Goal: Information Seeking & Learning: Learn about a topic

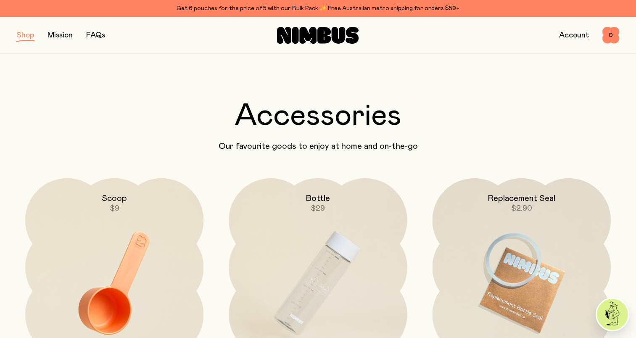
click at [571, 37] on link "Account" at bounding box center [574, 36] width 30 height 8
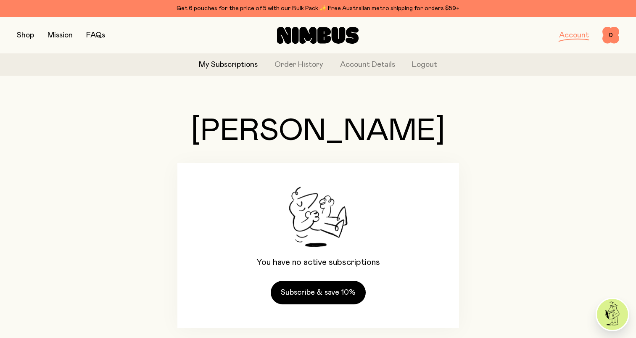
click at [567, 35] on link "Account" at bounding box center [574, 36] width 30 height 8
click at [309, 64] on link "Order History" at bounding box center [298, 64] width 49 height 11
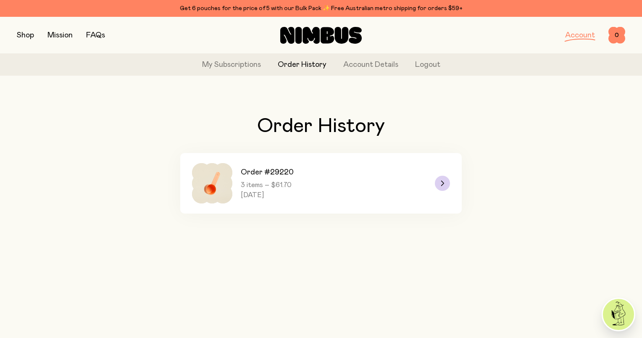
click at [294, 187] on span "3 items – $61.70" at bounding box center [267, 185] width 53 height 8
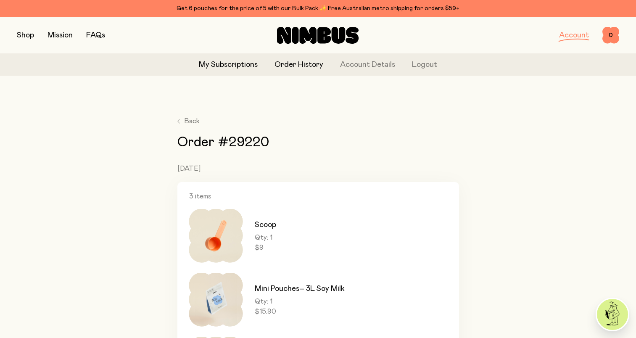
click at [240, 66] on link "My Subscriptions" at bounding box center [228, 64] width 59 height 11
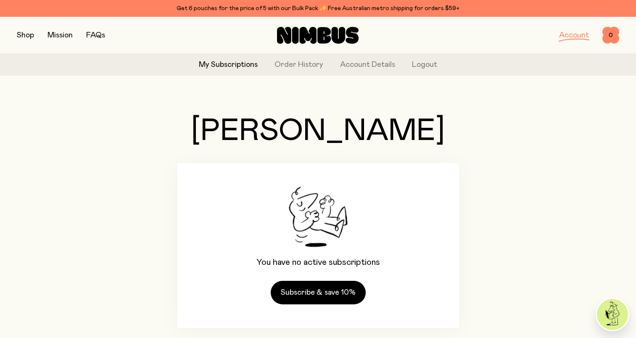
click at [24, 36] on button "button" at bounding box center [25, 35] width 17 height 12
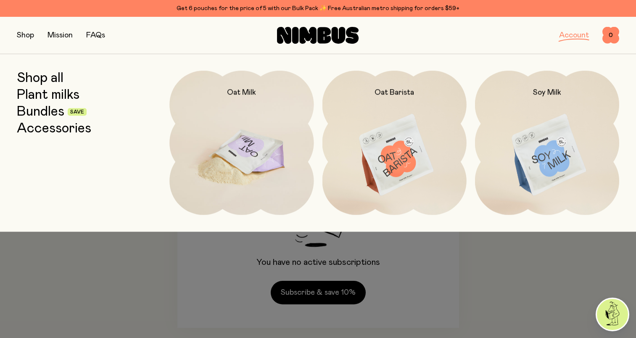
click at [247, 153] on img at bounding box center [241, 155] width 144 height 169
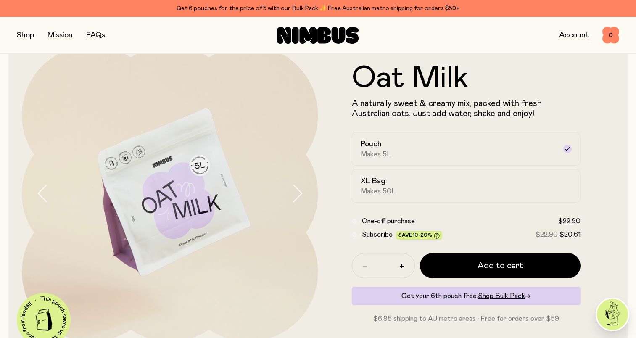
scroll to position [42, 0]
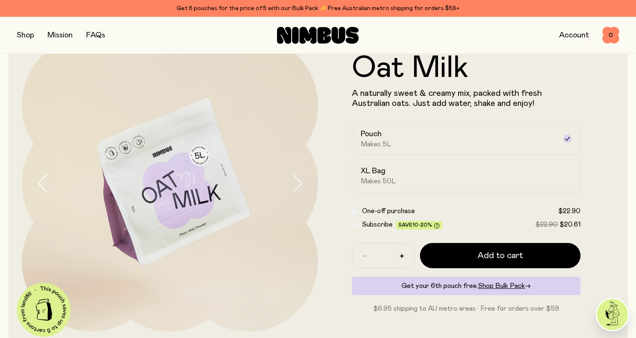
click at [19, 35] on button "button" at bounding box center [25, 35] width 17 height 12
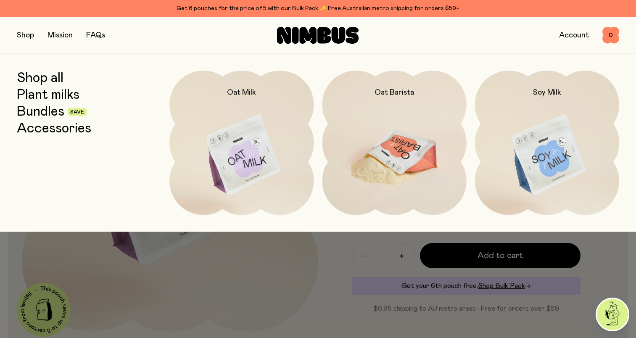
drag, startPoint x: 389, startPoint y: 168, endPoint x: 384, endPoint y: 167, distance: 5.1
click at [389, 168] on img at bounding box center [394, 155] width 144 height 169
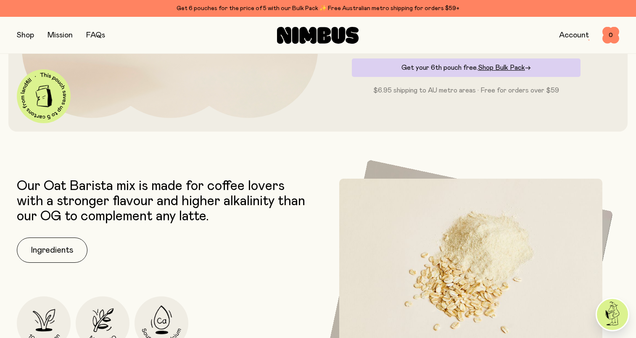
scroll to position [294, 0]
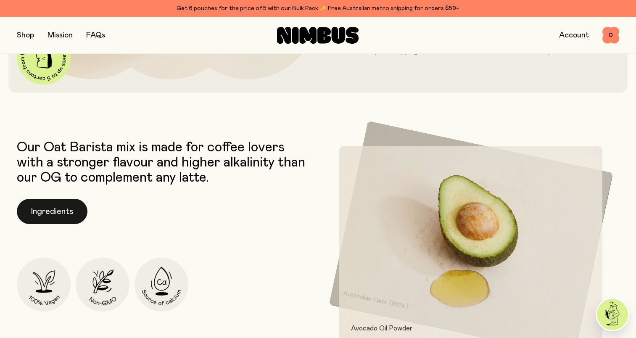
click at [50, 216] on button "Ingredients" at bounding box center [52, 211] width 71 height 25
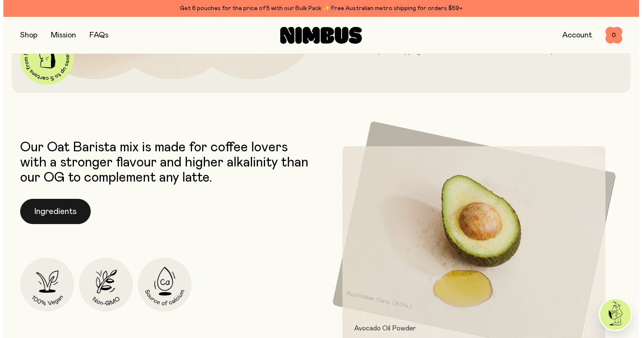
scroll to position [0, 0]
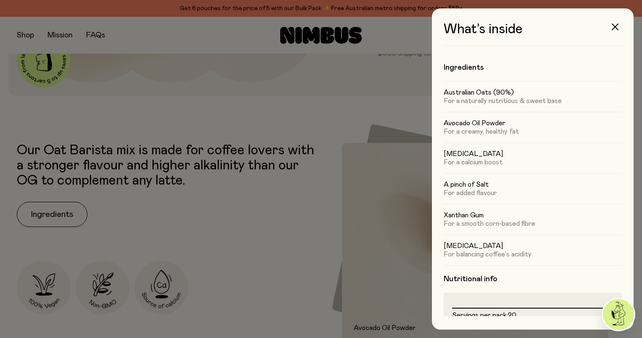
click at [141, 92] on div at bounding box center [321, 169] width 642 height 338
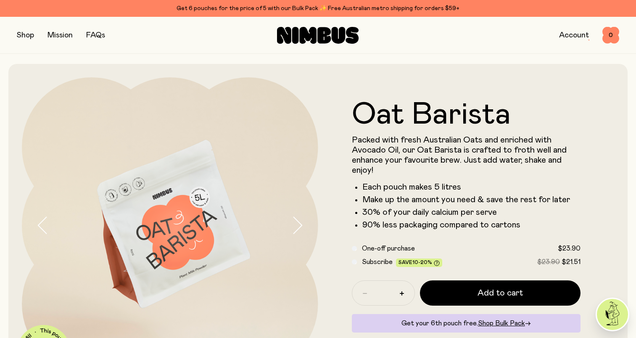
click at [27, 36] on button "button" at bounding box center [25, 35] width 17 height 12
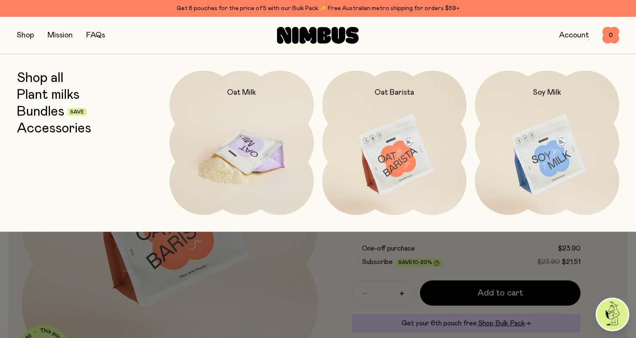
drag, startPoint x: 247, startPoint y: 145, endPoint x: 250, endPoint y: 140, distance: 5.5
click at [248, 145] on img at bounding box center [241, 155] width 144 height 169
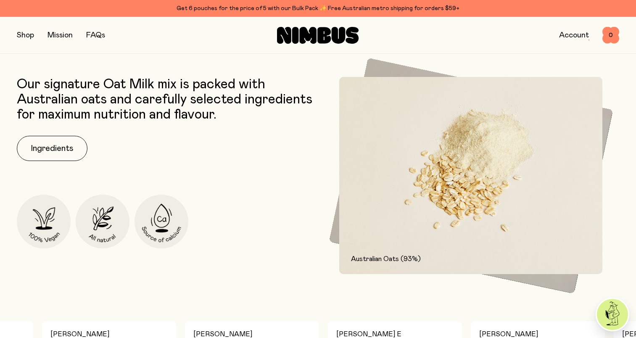
scroll to position [378, 0]
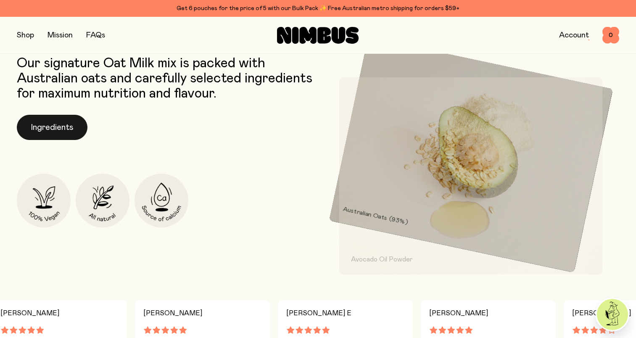
click at [62, 132] on button "Ingredients" at bounding box center [52, 127] width 71 height 25
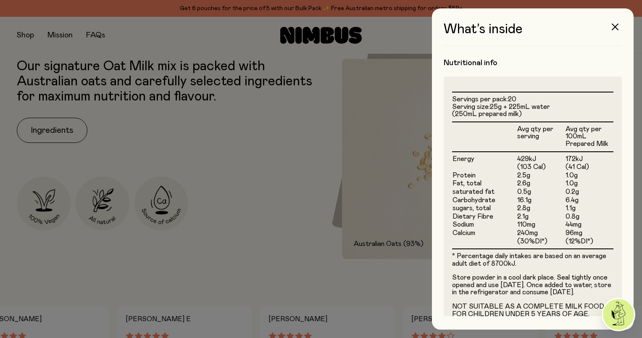
scroll to position [171, 0]
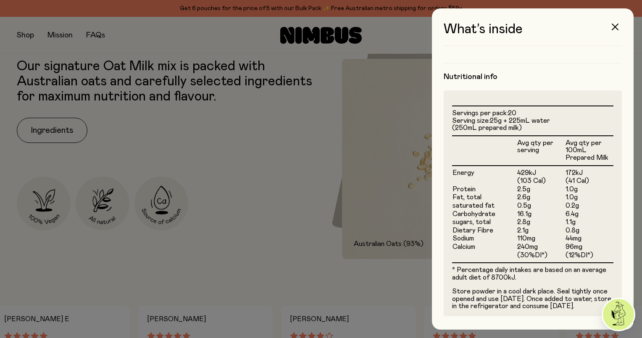
click at [211, 271] on div at bounding box center [321, 169] width 642 height 338
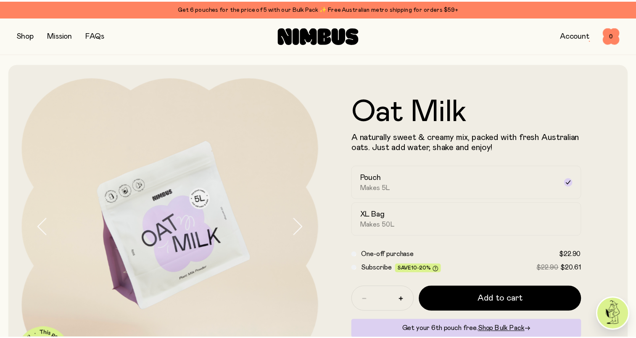
scroll to position [378, 0]
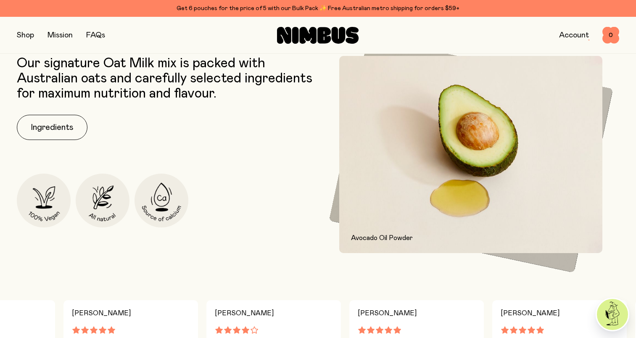
click at [30, 38] on button "button" at bounding box center [25, 35] width 17 height 12
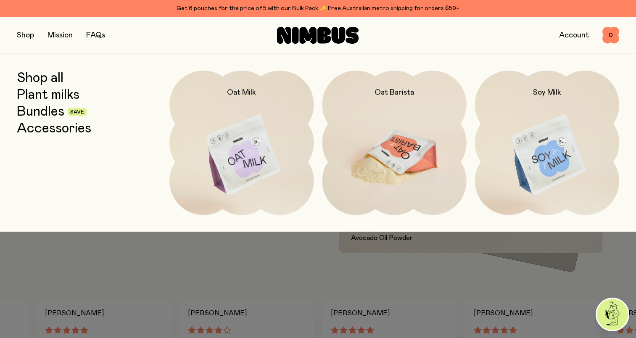
click at [379, 160] on img at bounding box center [394, 155] width 144 height 169
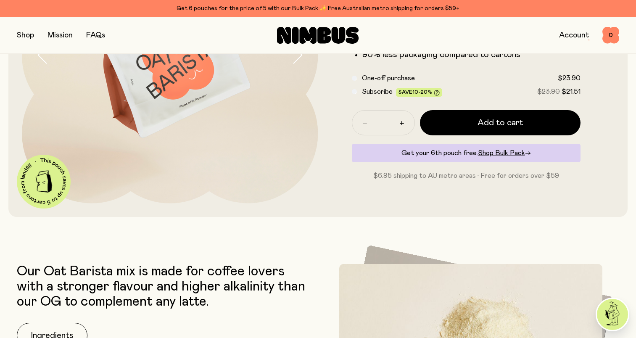
scroll to position [252, 0]
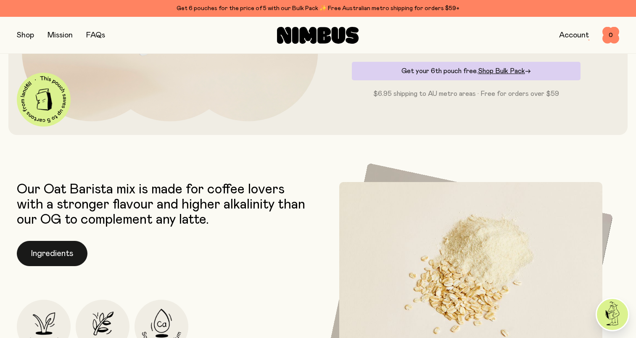
click at [64, 255] on button "Ingredients" at bounding box center [52, 253] width 71 height 25
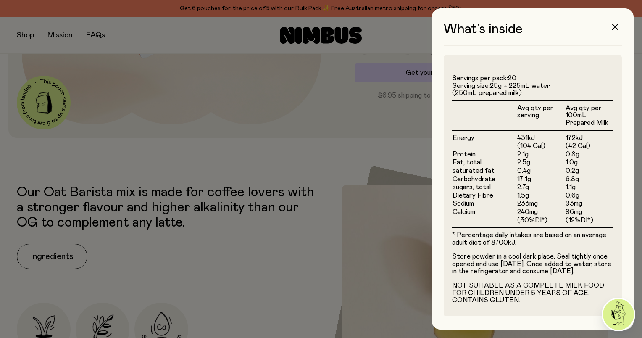
scroll to position [244, 0]
click at [57, 69] on div at bounding box center [321, 169] width 642 height 338
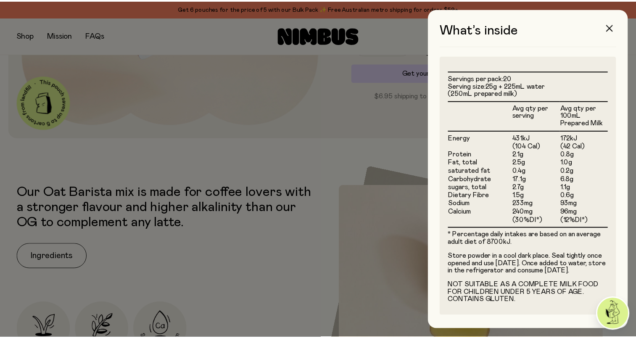
scroll to position [252, 0]
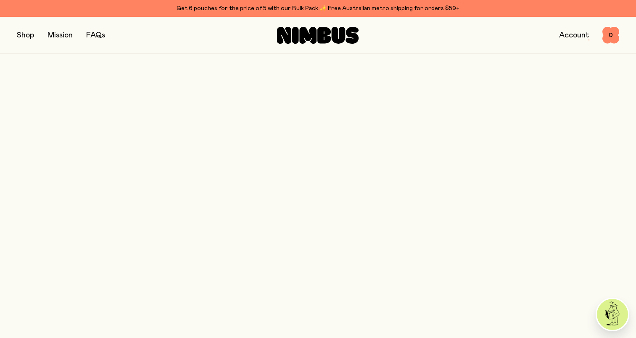
scroll to position [378, 0]
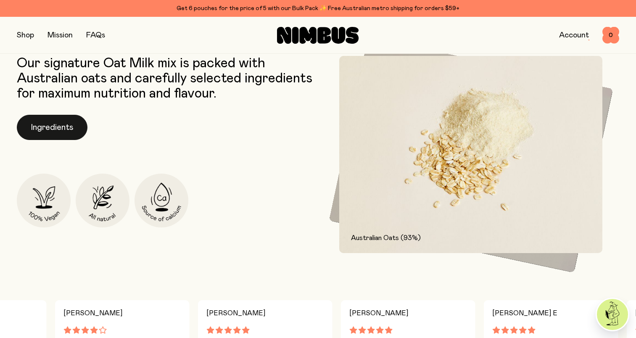
click at [48, 127] on button "Ingredients" at bounding box center [52, 127] width 71 height 25
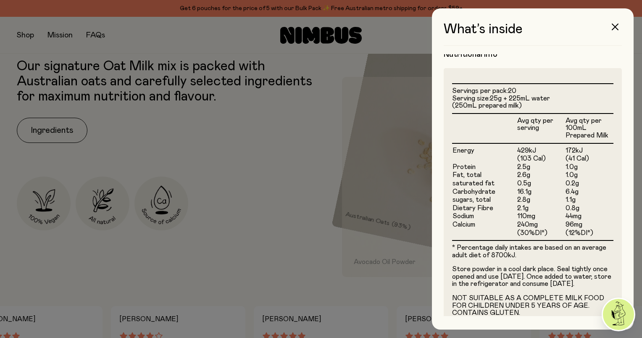
scroll to position [214, 0]
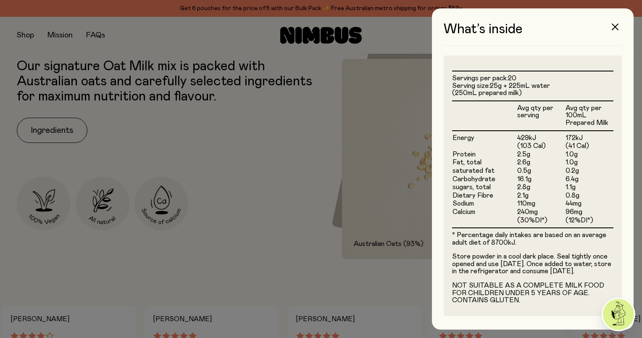
click at [281, 235] on div at bounding box center [321, 169] width 642 height 338
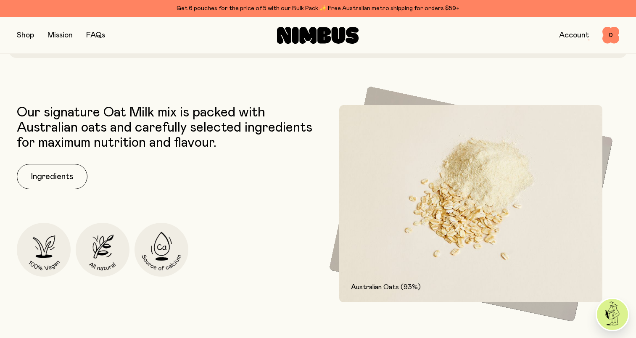
scroll to position [378, 0]
